Goal: Transaction & Acquisition: Purchase product/service

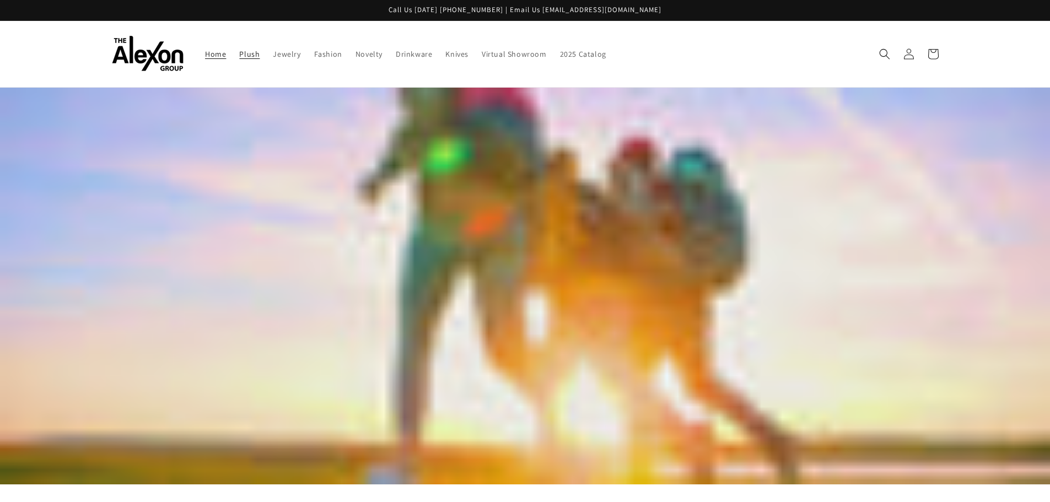
click at [245, 54] on span "Plush" at bounding box center [249, 54] width 20 height 10
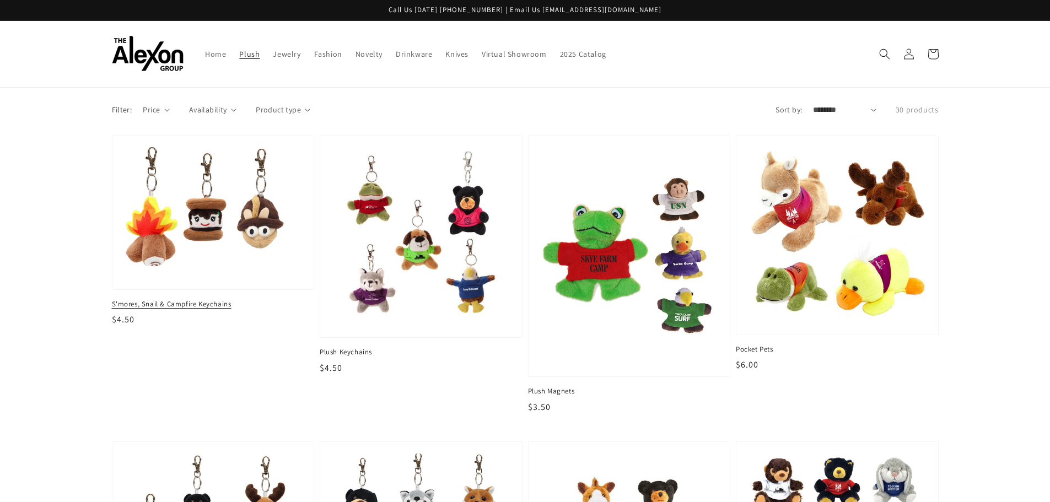
click at [262, 211] on img at bounding box center [213, 212] width 185 height 135
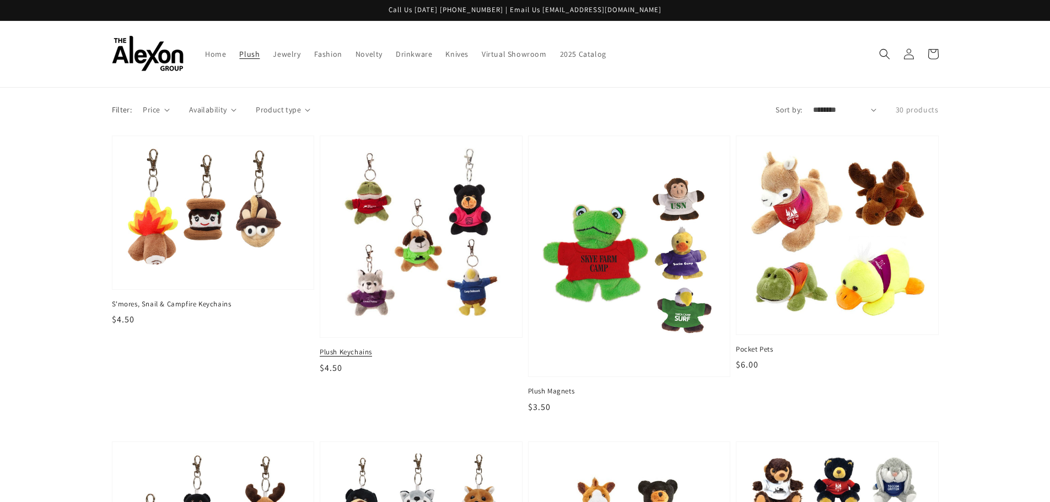
click at [455, 236] on img at bounding box center [420, 236] width 185 height 185
